Goal: Task Accomplishment & Management: Manage account settings

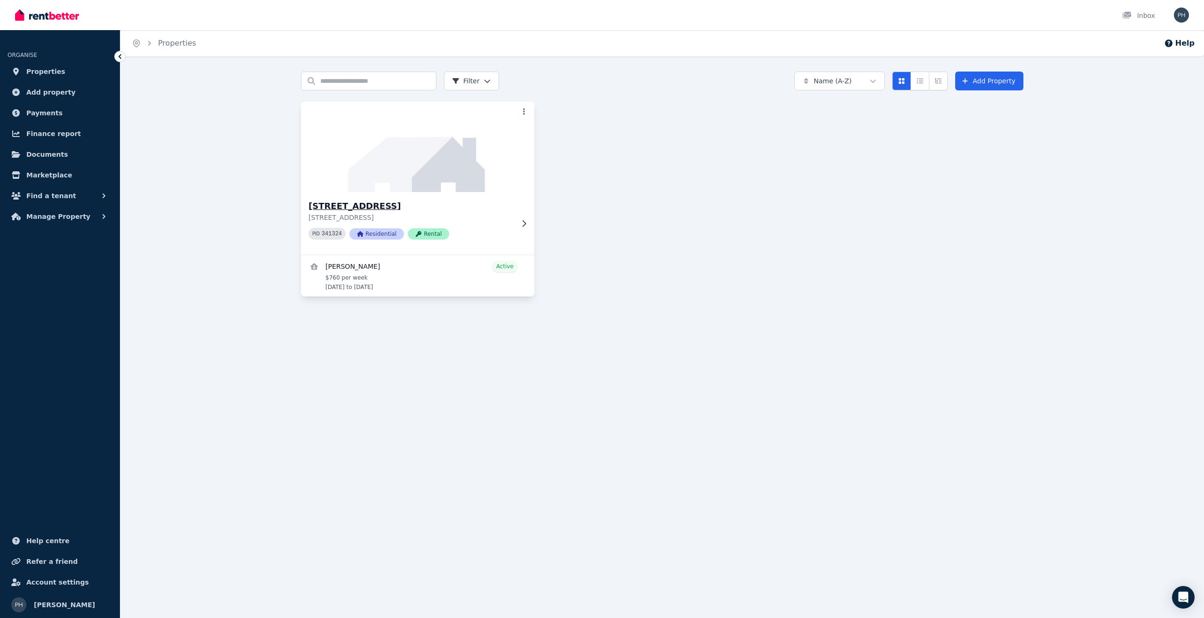
click at [432, 166] on img at bounding box center [417, 146] width 245 height 95
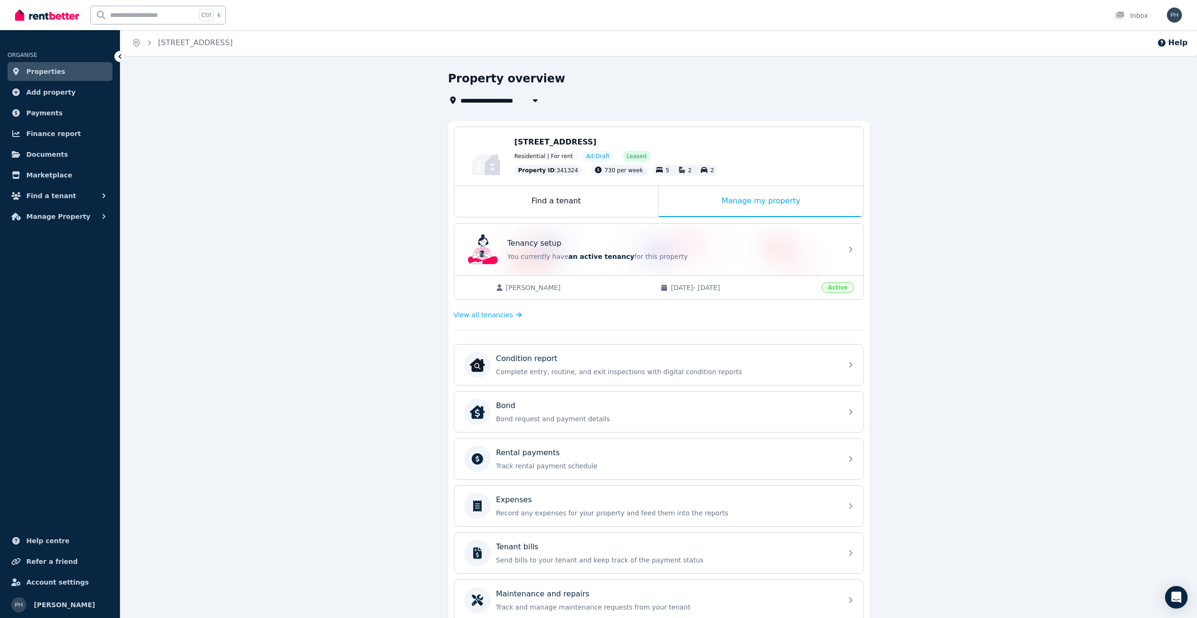
scroll to position [92, 0]
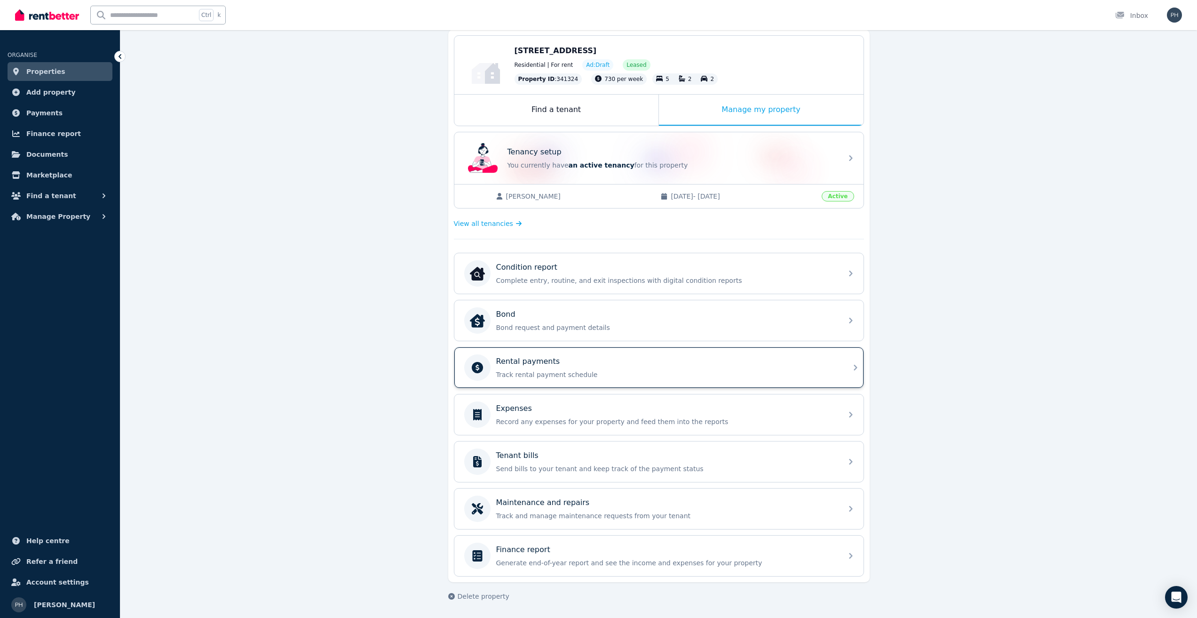
click at [539, 370] on p "Track rental payment schedule" at bounding box center [666, 374] width 341 height 9
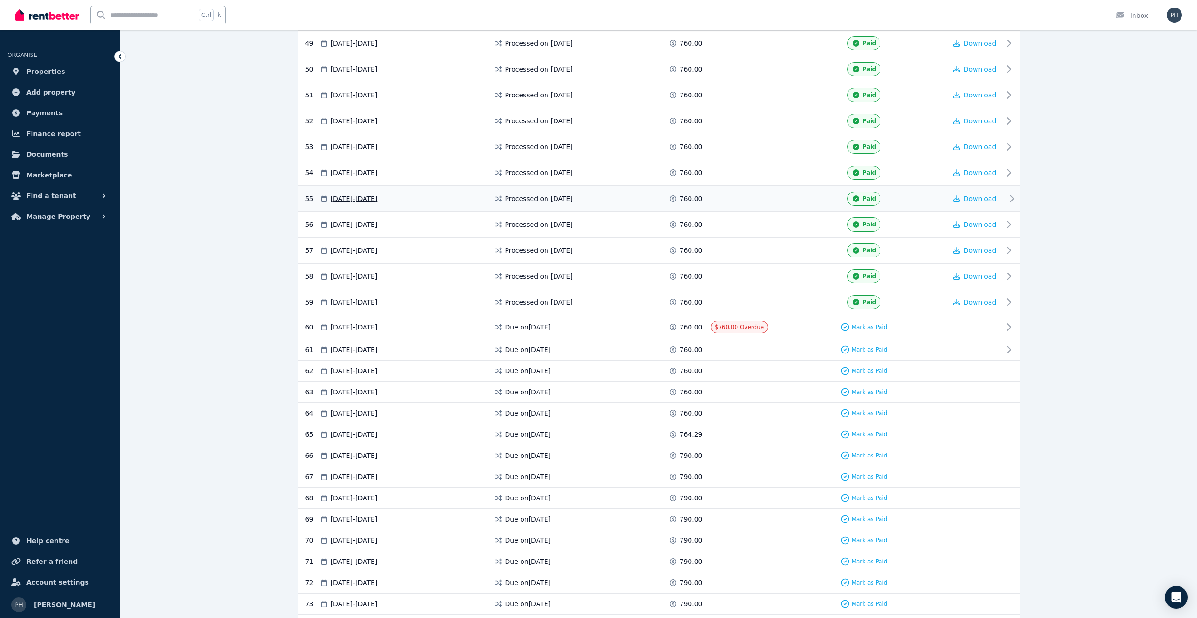
scroll to position [1599, 0]
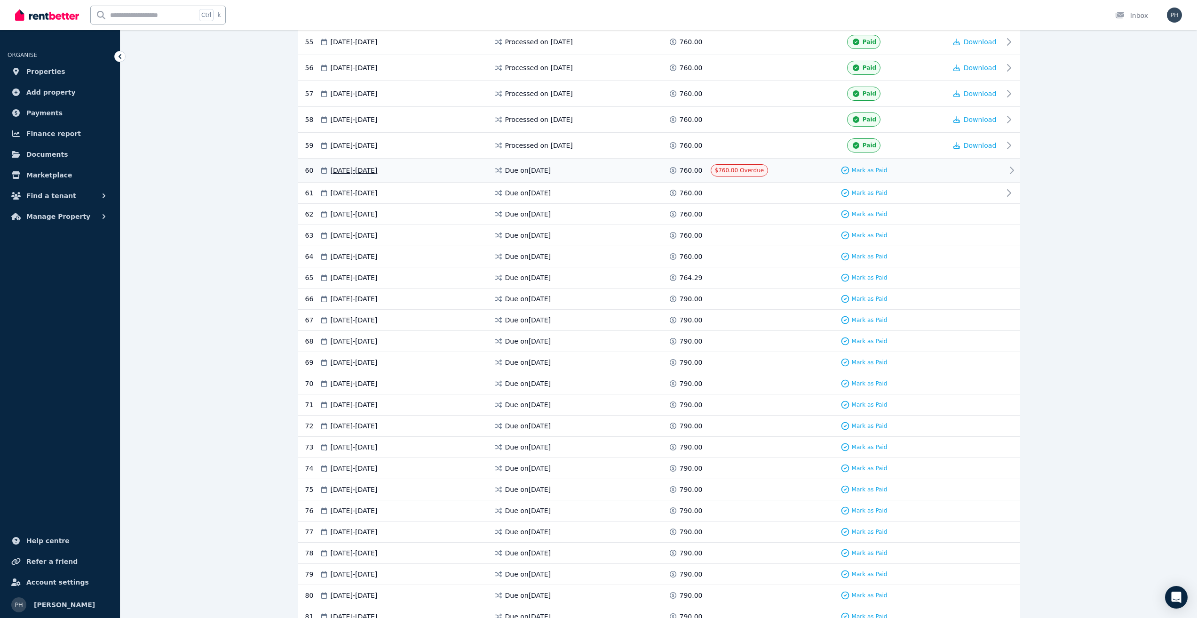
click at [856, 167] on span "Mark as Paid" at bounding box center [870, 170] width 36 height 8
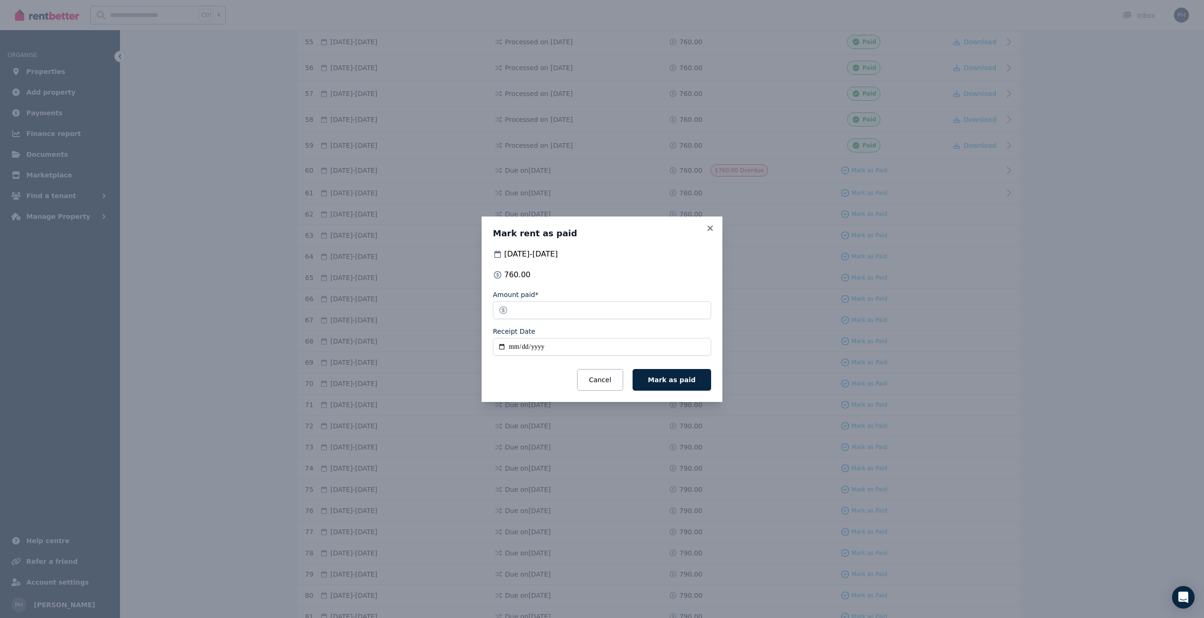
click at [515, 347] on input "Receipt Date" at bounding box center [602, 347] width 218 height 18
type input "**********"
click at [684, 376] on span "Mark as paid" at bounding box center [672, 380] width 48 height 8
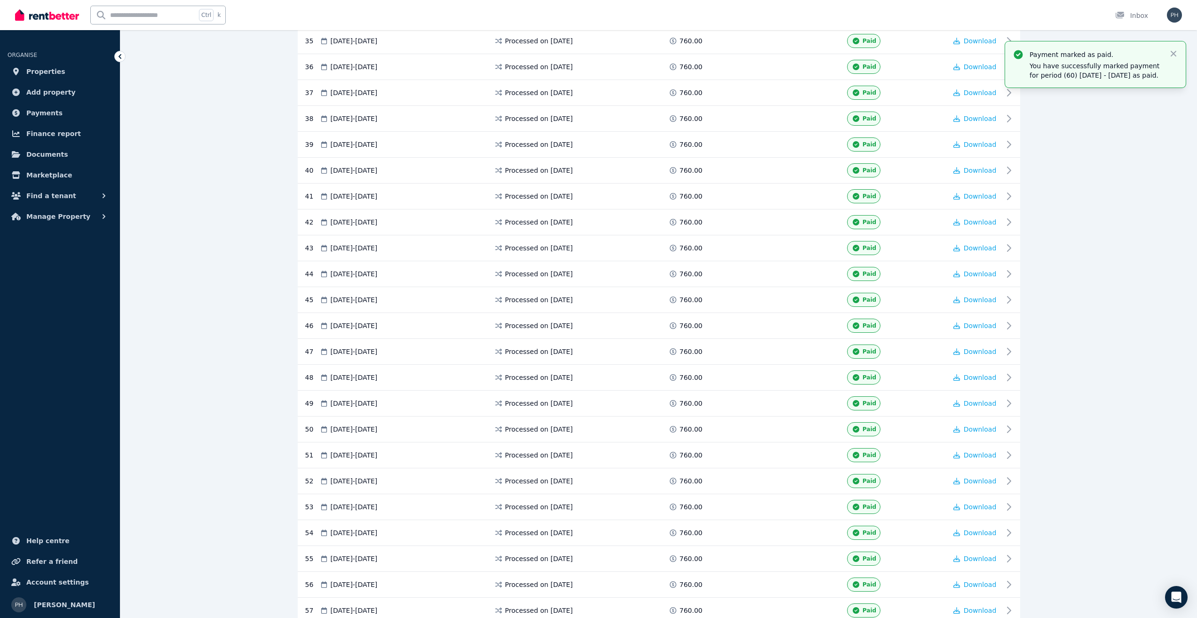
scroll to position [1082, 0]
click at [1173, 15] on img "button" at bounding box center [1174, 15] width 15 height 15
click at [1120, 126] on span "Logout" at bounding box center [1137, 124] width 90 height 17
